Goal: Find specific page/section: Find specific page/section

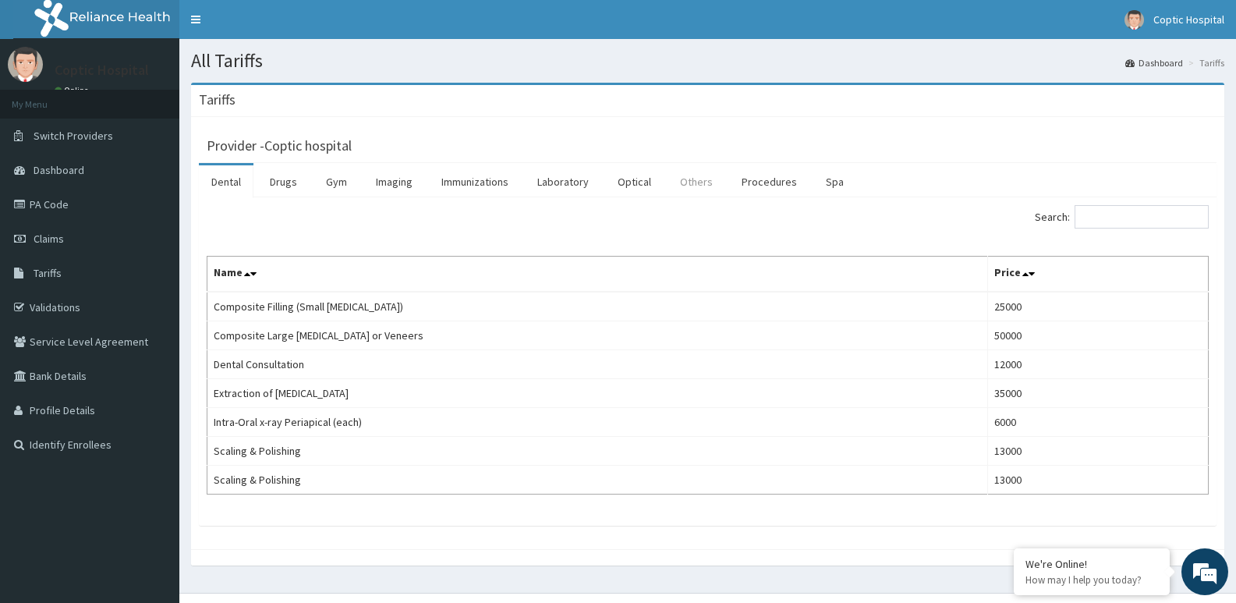
click at [689, 182] on link "Others" at bounding box center [697, 181] width 58 height 33
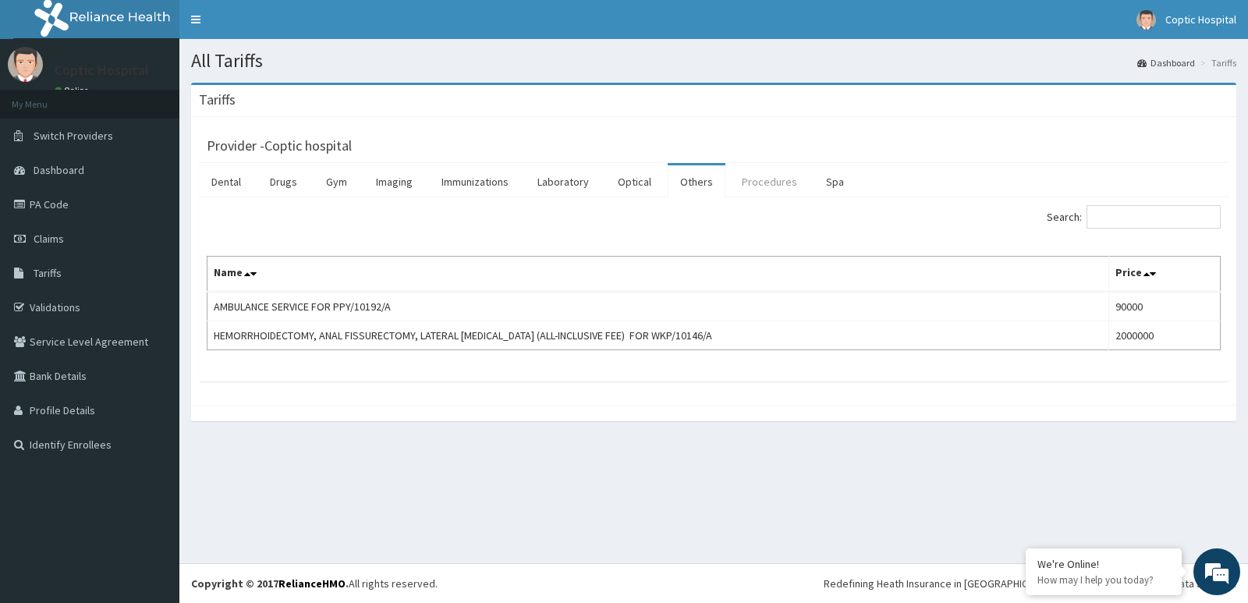
click at [743, 180] on link "Procedures" at bounding box center [769, 181] width 80 height 33
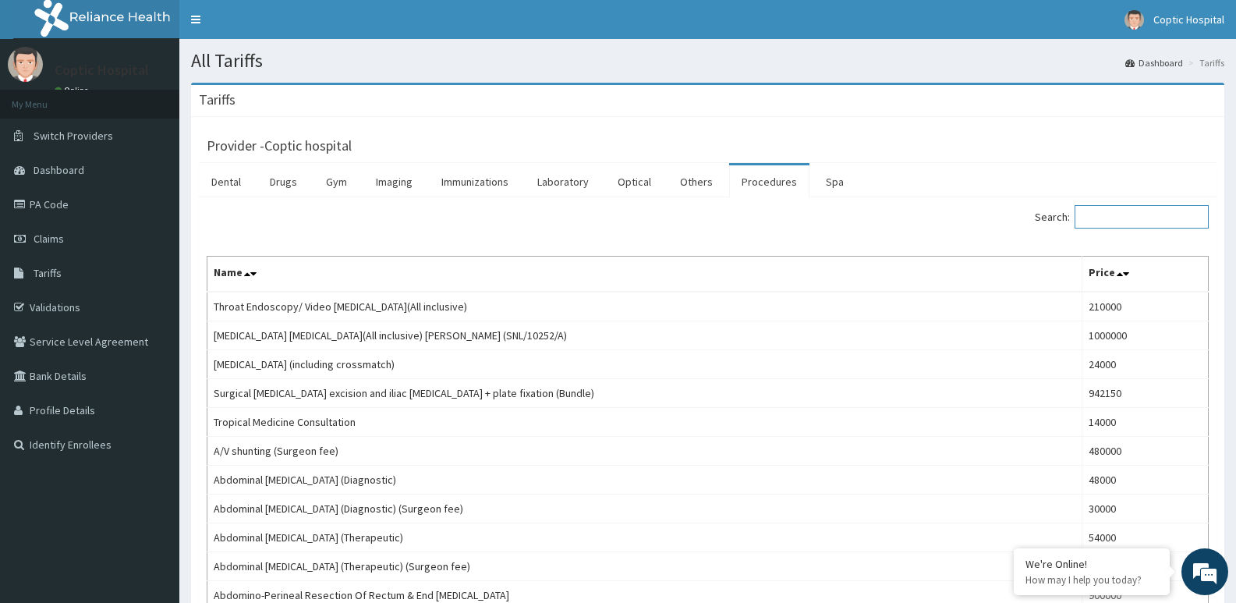
click at [1100, 223] on input "Search:" at bounding box center [1142, 216] width 134 height 23
paste input "[MEDICAL_DATA] (including Crossmatch)"
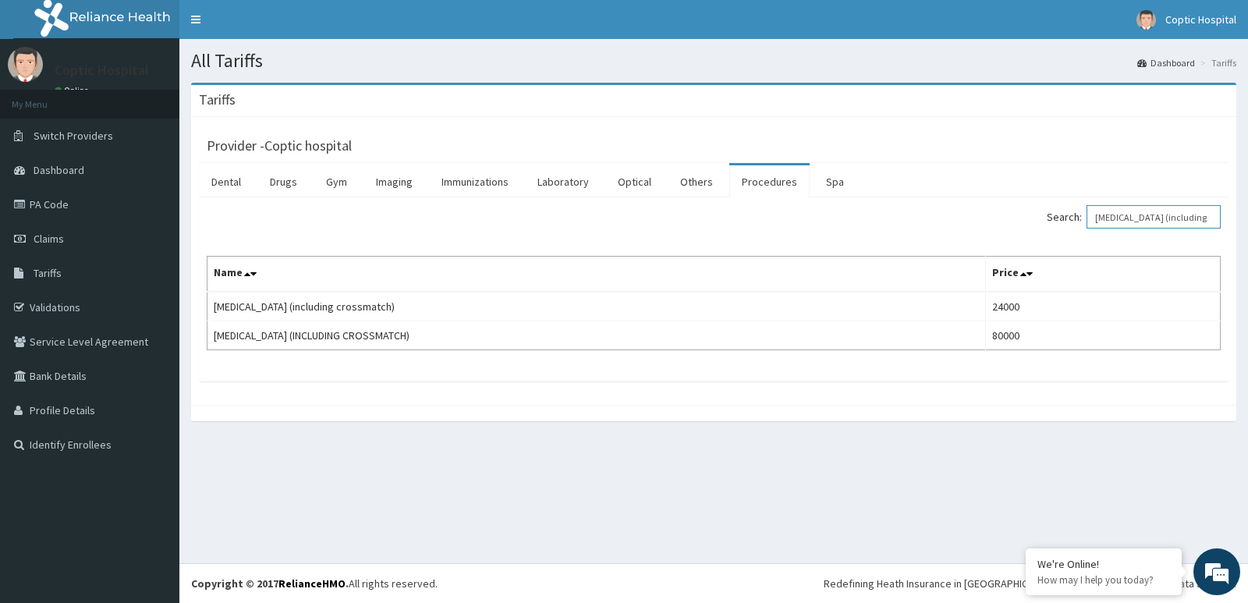
click at [1146, 224] on input "[MEDICAL_DATA] (including Crossmatch)" at bounding box center [1153, 216] width 134 height 23
click at [1182, 217] on input "Transfusioning Crossmatch)" at bounding box center [1153, 216] width 134 height 23
click at [1187, 217] on input "ing Crossm" at bounding box center [1153, 216] width 134 height 23
type input "i"
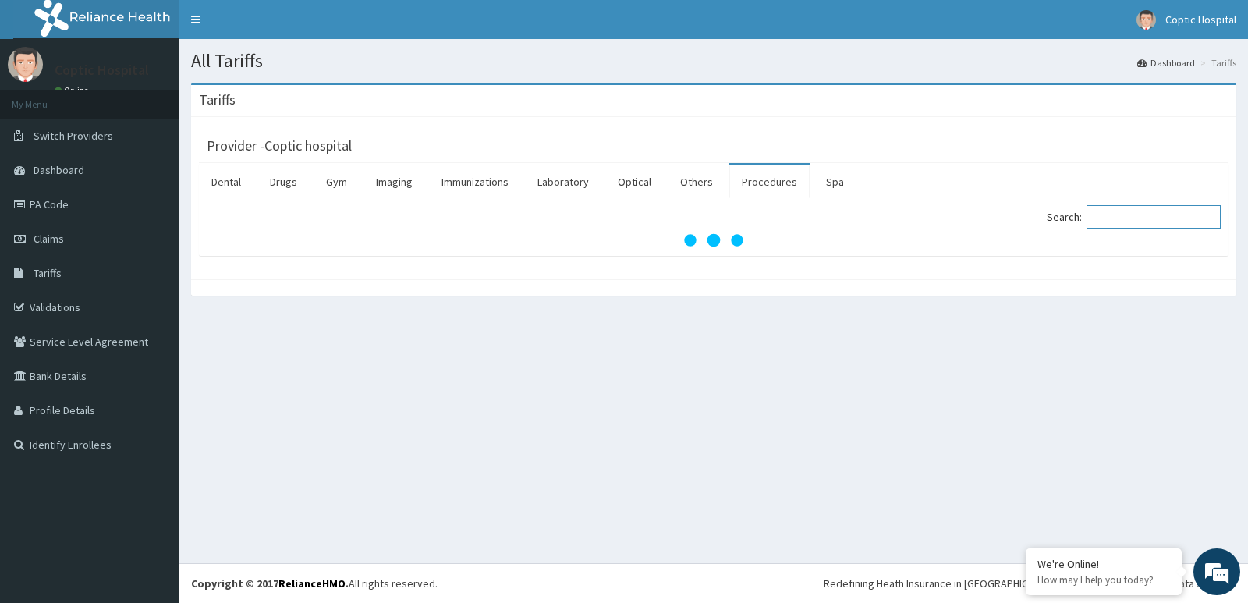
paste input "Blood Or [MEDICAL_DATA] When Patient Provides Donor (screening Included)"
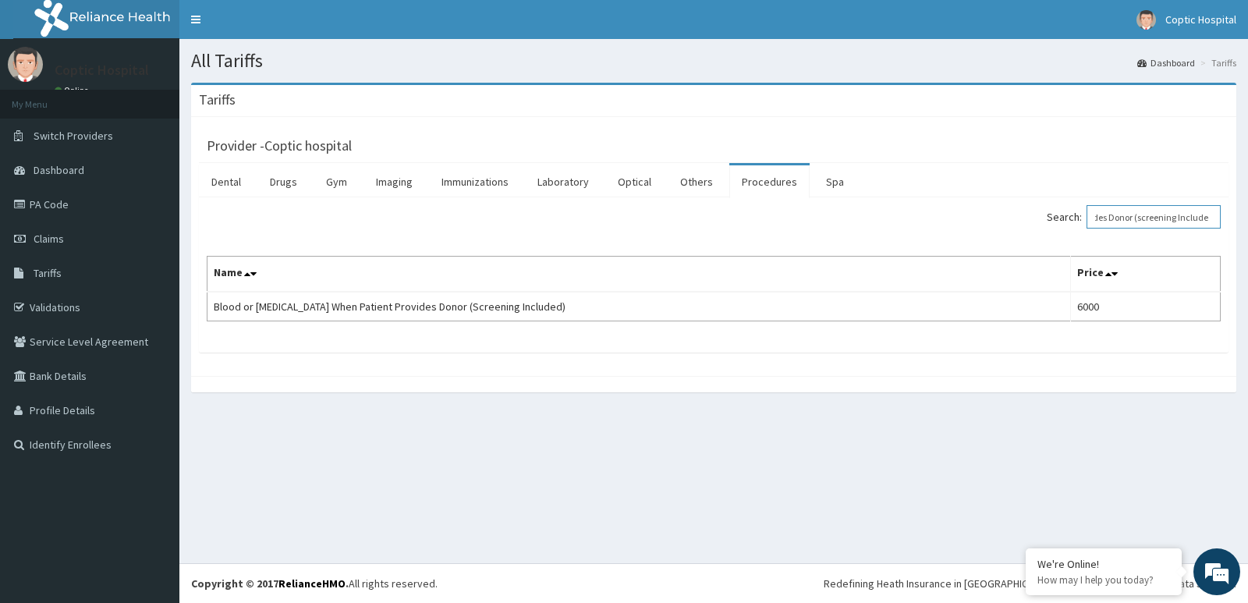
type input "Blood Or [MEDICAL_DATA] When Patient Provides Donor (screening Included)"
click at [45, 204] on link "PA Code" at bounding box center [89, 204] width 179 height 34
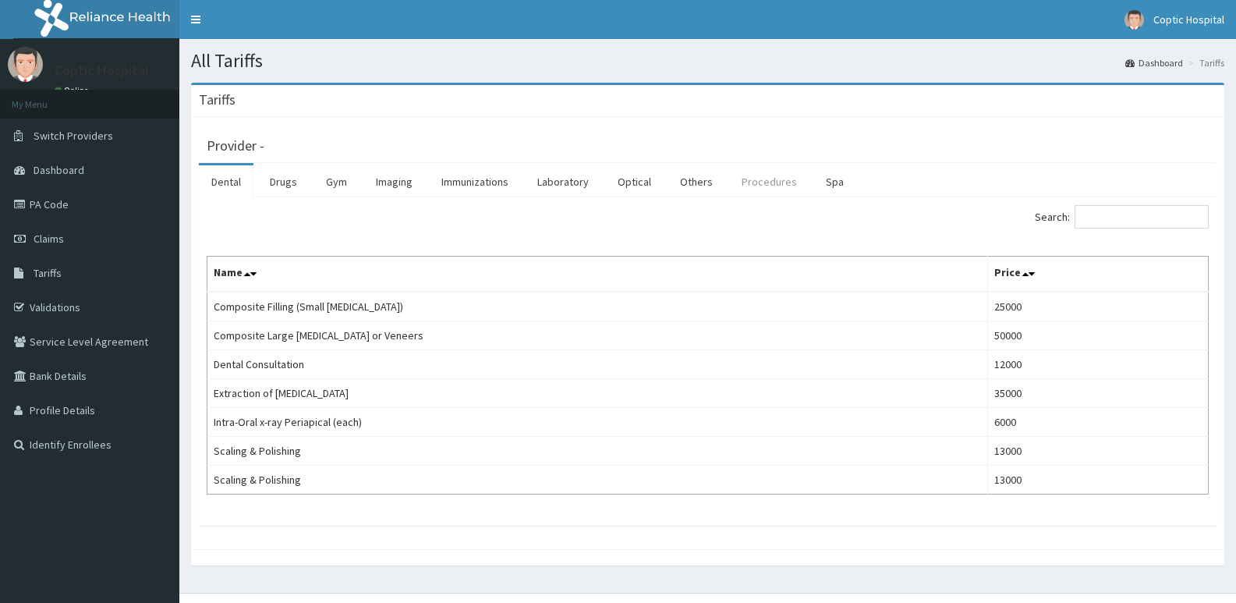
click at [769, 186] on link "Procedures" at bounding box center [769, 181] width 80 height 33
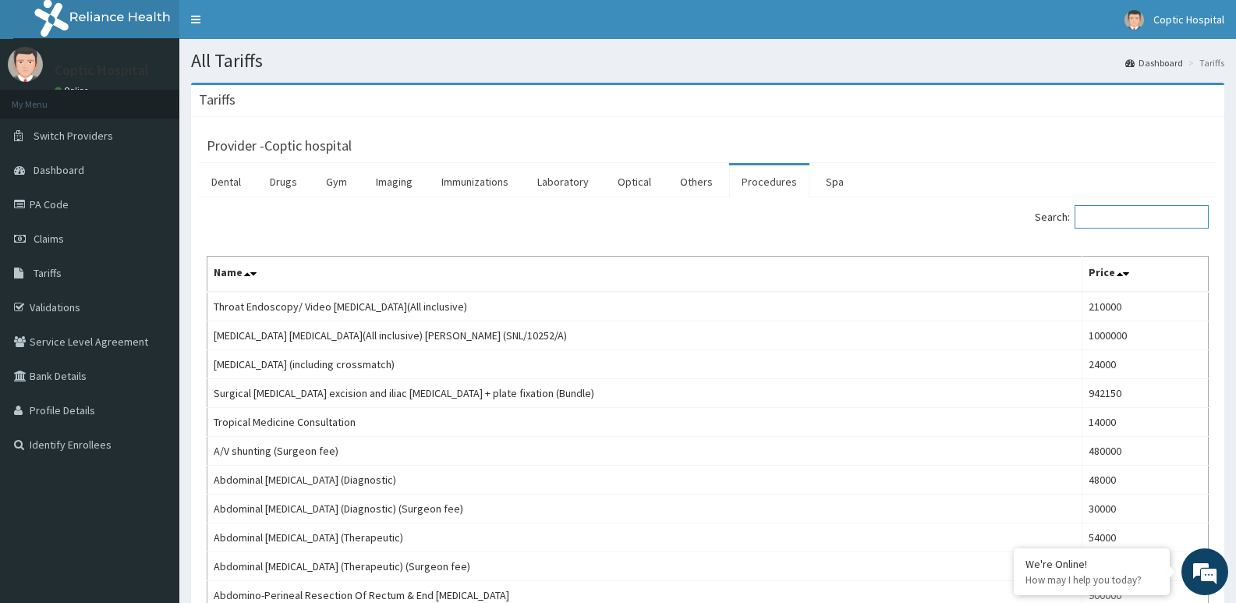
click at [1121, 218] on input "Search:" at bounding box center [1142, 216] width 134 height 23
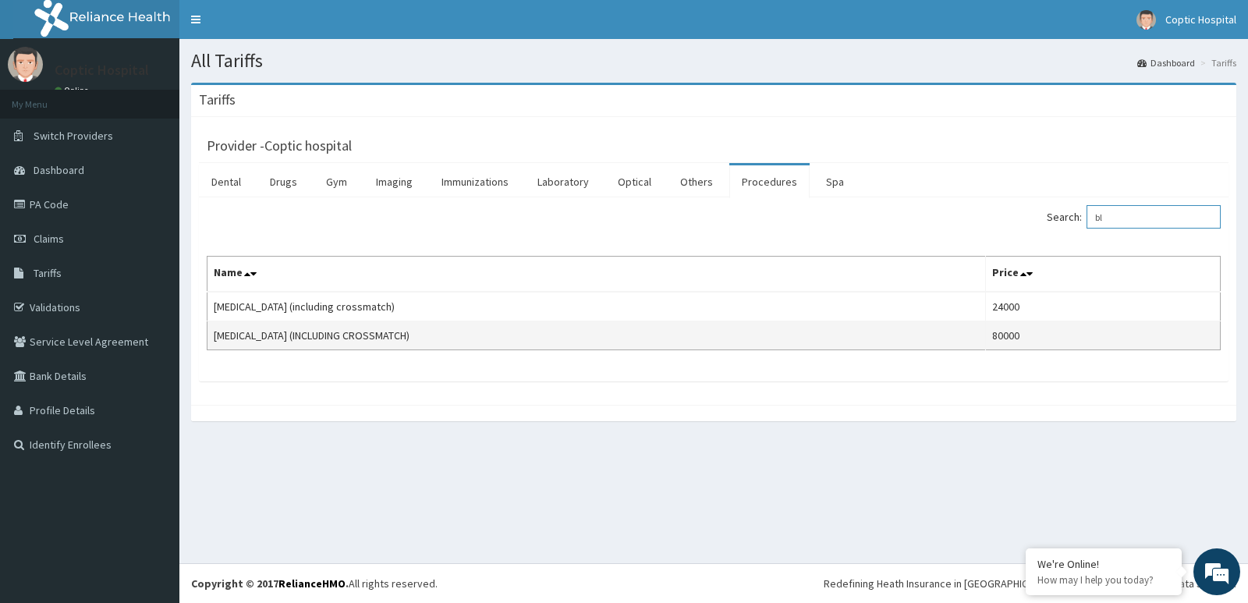
type input "b"
